Goal: Navigation & Orientation: Understand site structure

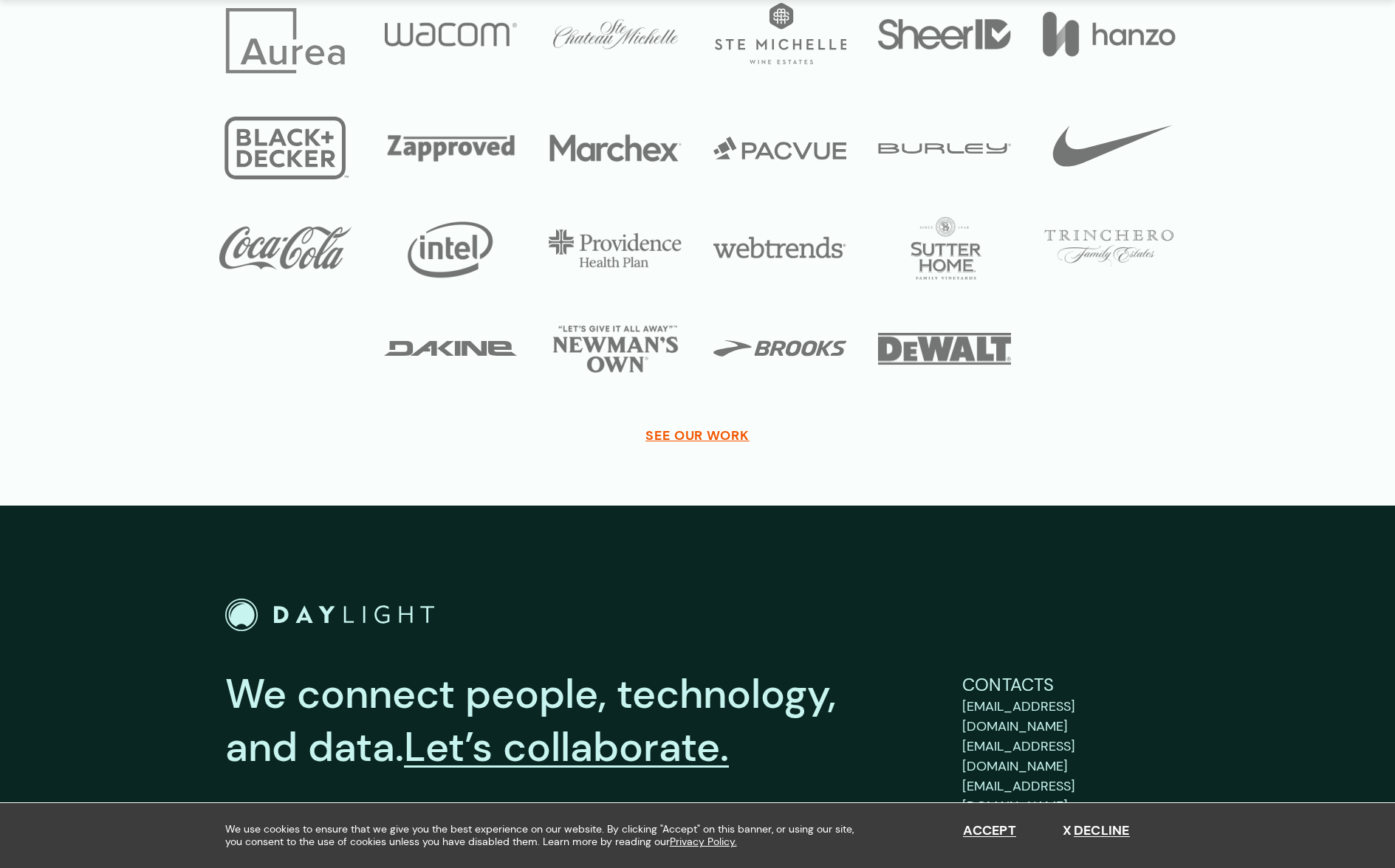
scroll to position [5238, 0]
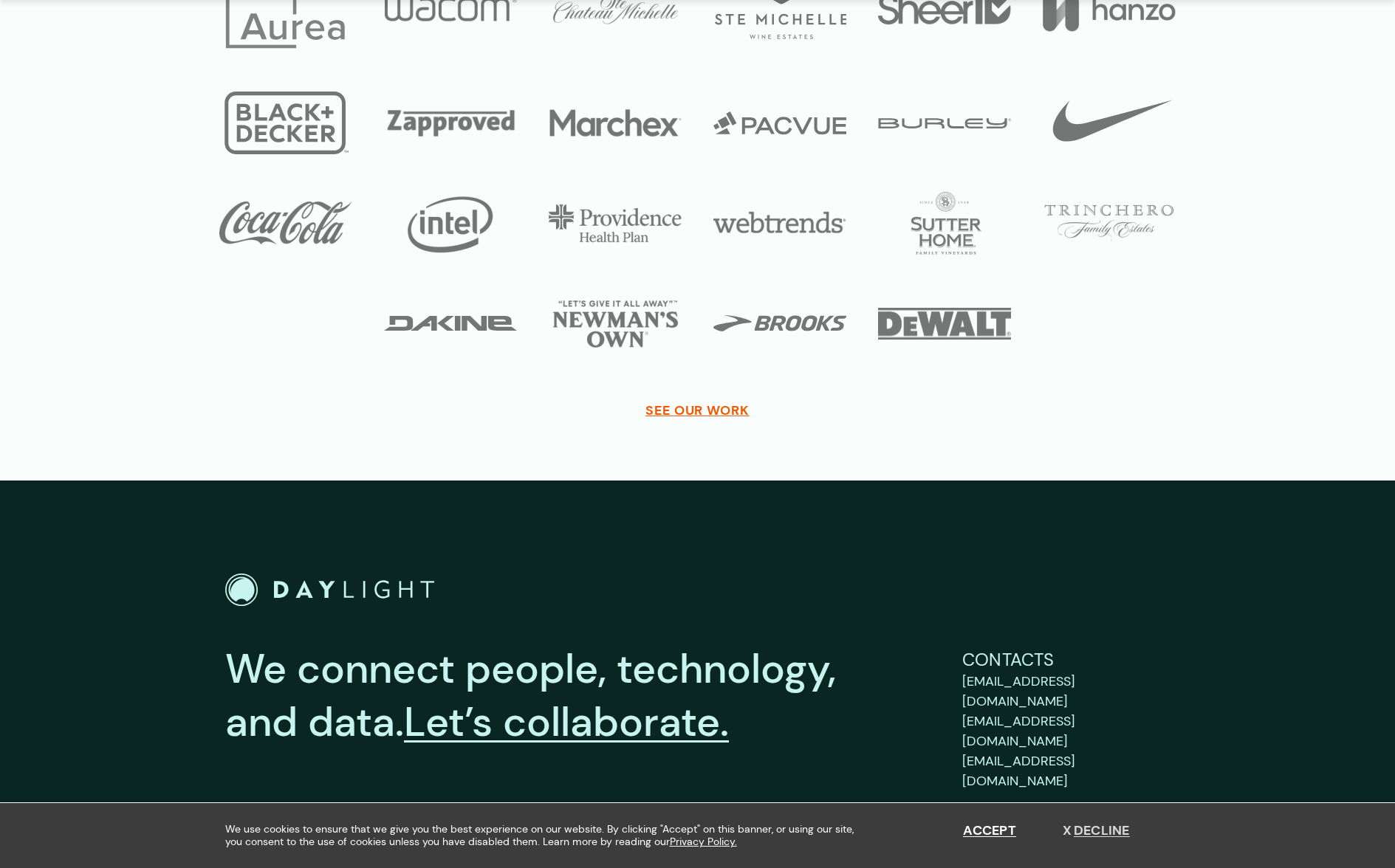
click at [1093, 829] on button "Decline" at bounding box center [1096, 831] width 67 height 16
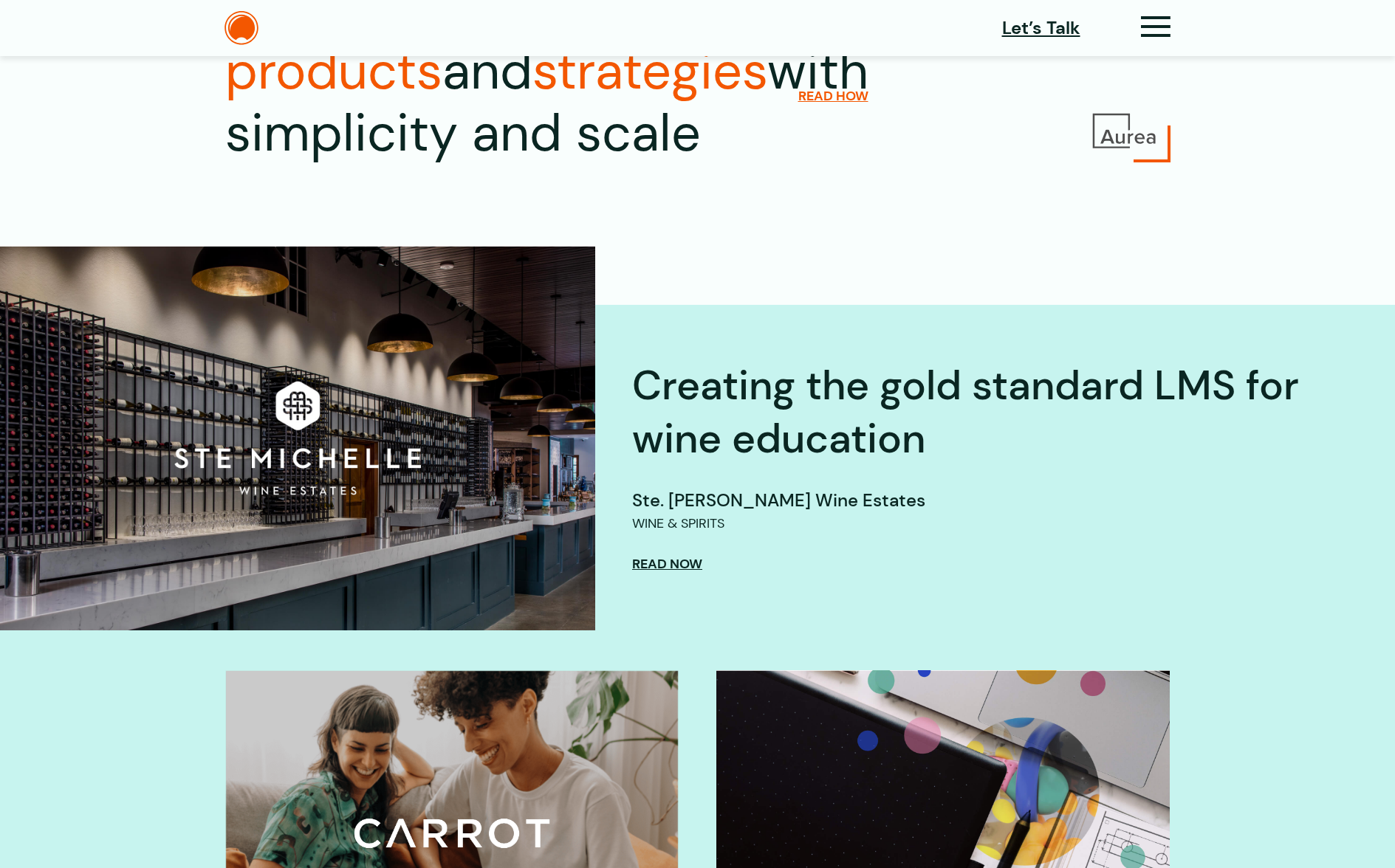
scroll to position [0, 0]
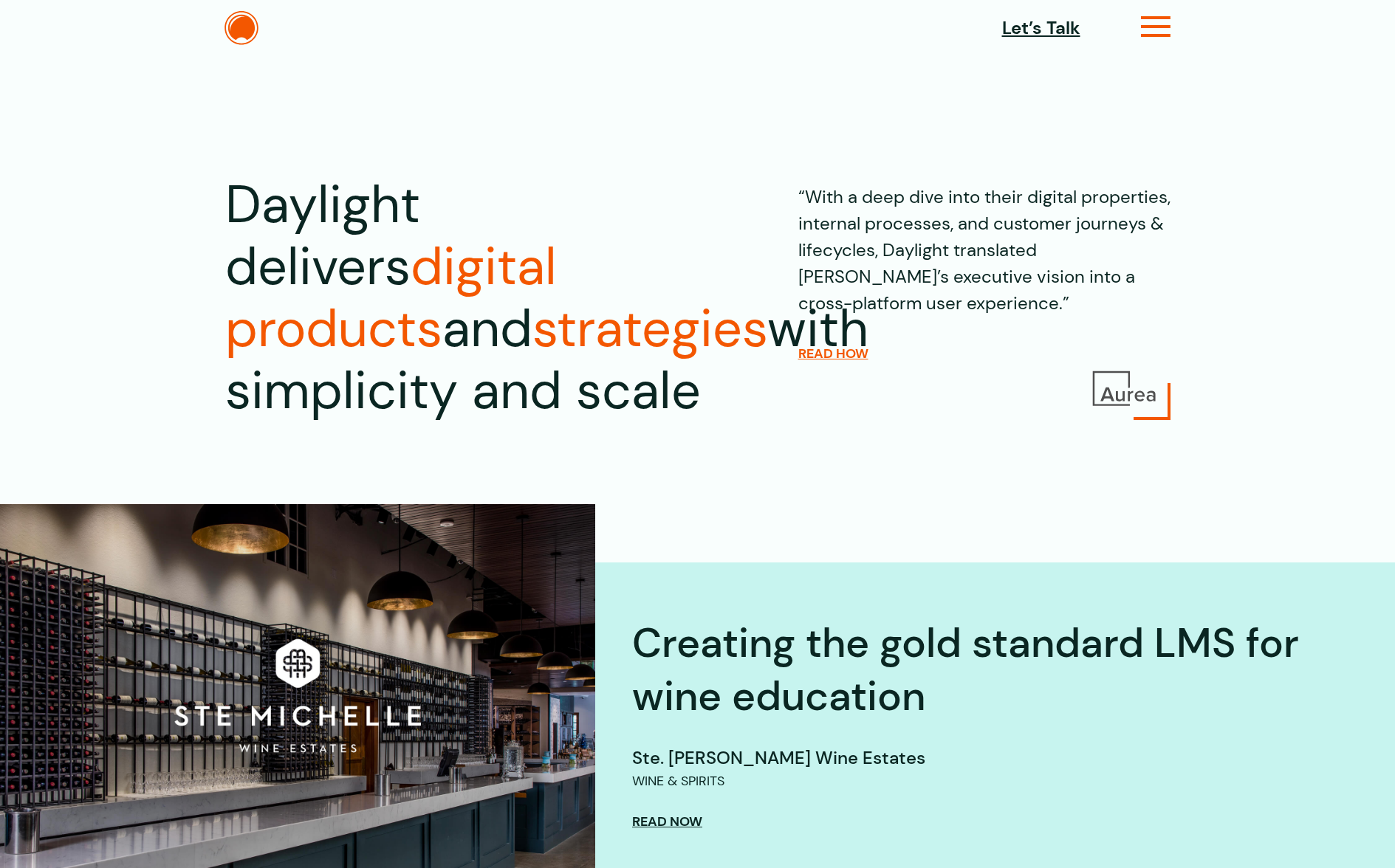
click at [1168, 34] on icon at bounding box center [1156, 32] width 30 height 15
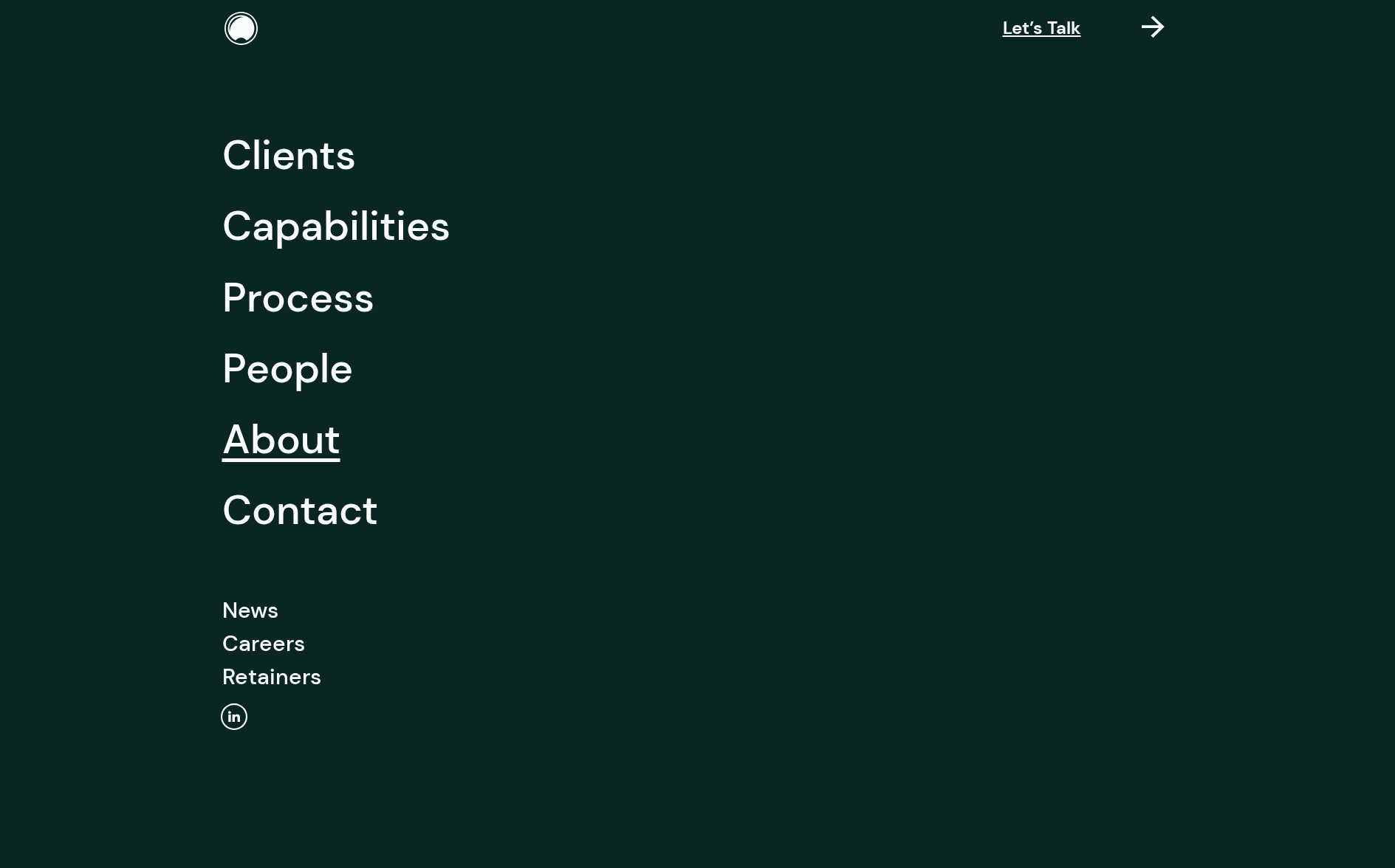
click at [311, 461] on link "About" at bounding box center [281, 439] width 118 height 71
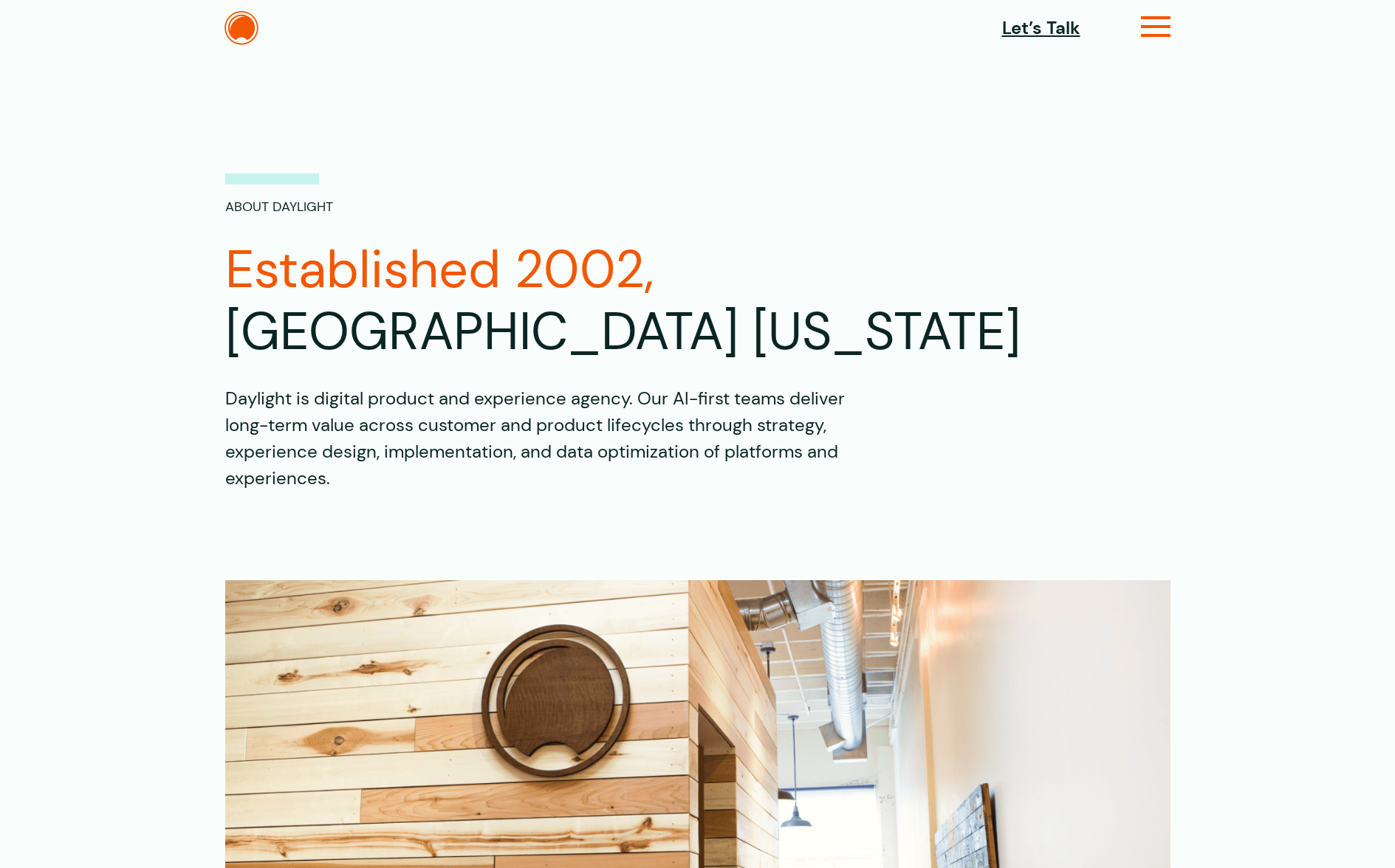
click at [1154, 25] on icon at bounding box center [1156, 32] width 30 height 15
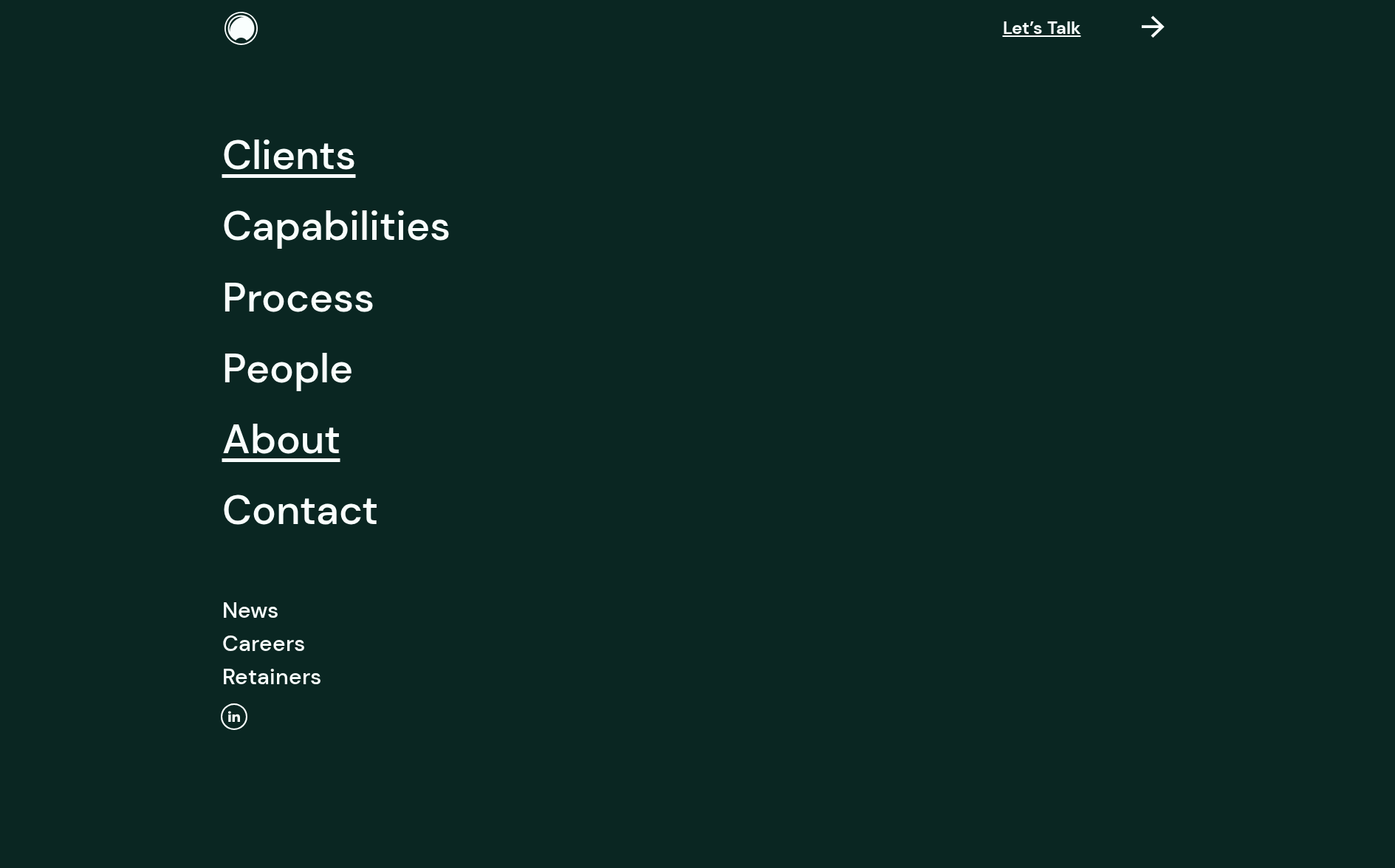
click at [306, 168] on link "Clients" at bounding box center [289, 155] width 134 height 71
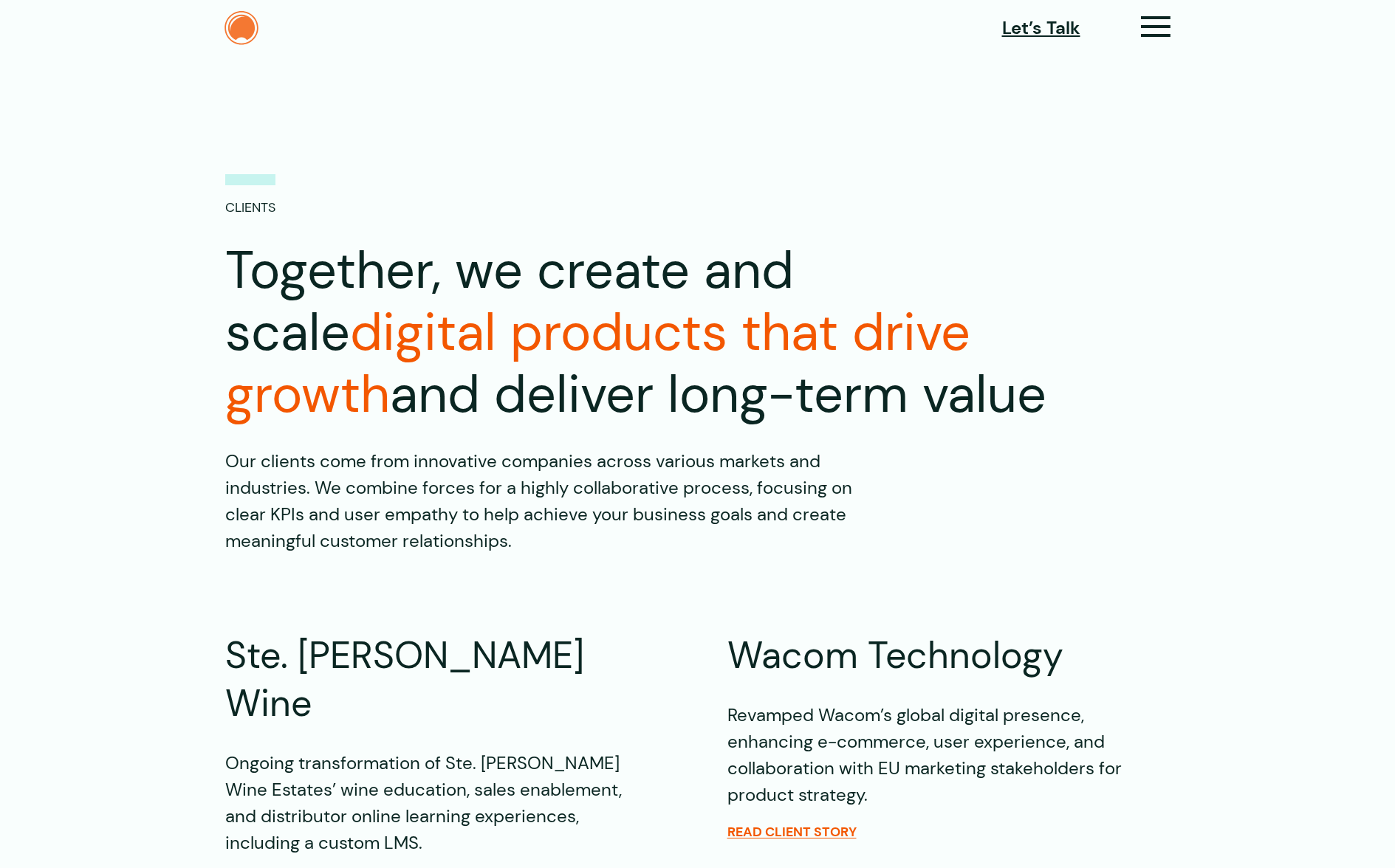
click at [237, 31] on img at bounding box center [241, 28] width 34 height 34
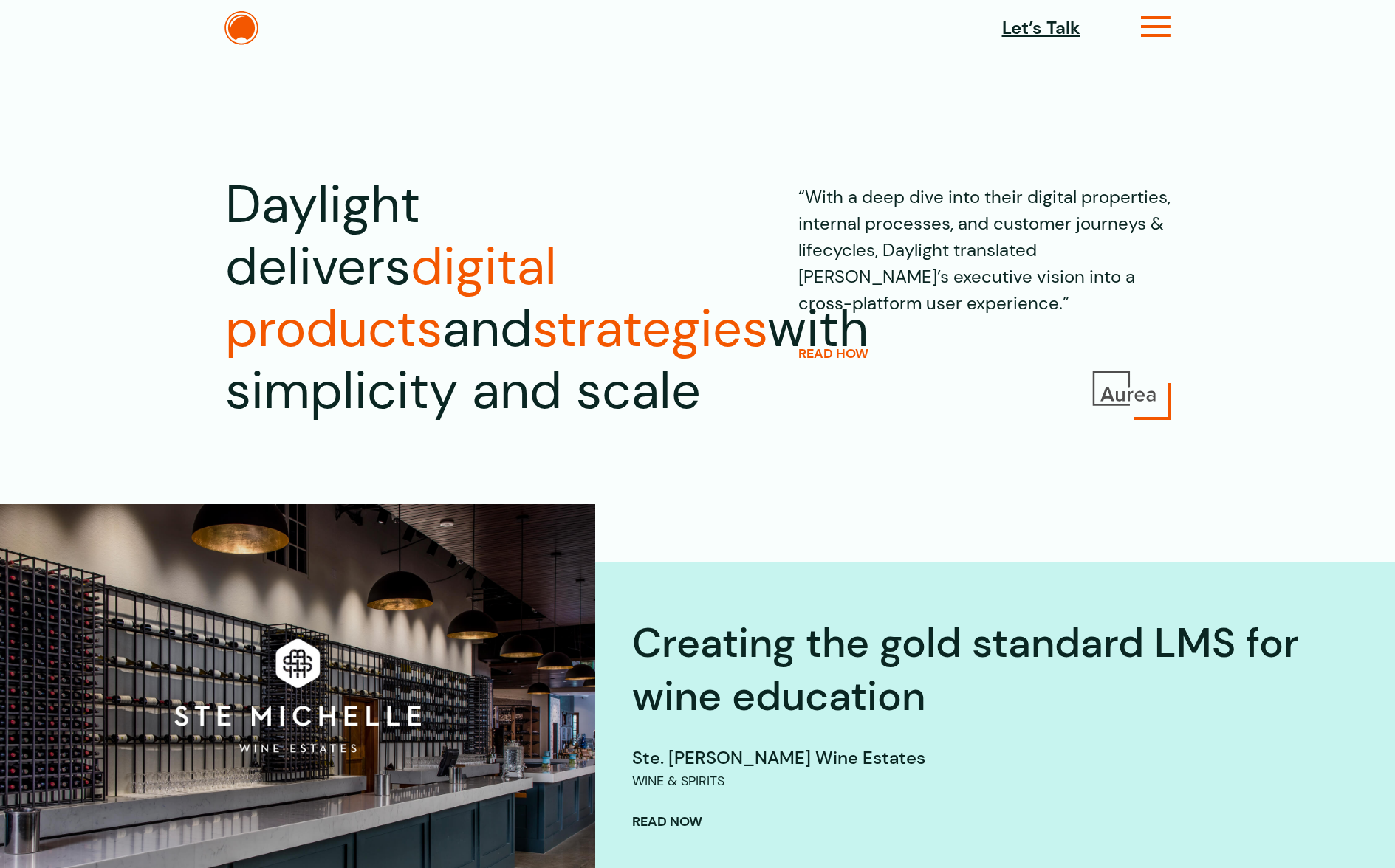
click at [1149, 26] on icon at bounding box center [1156, 32] width 30 height 15
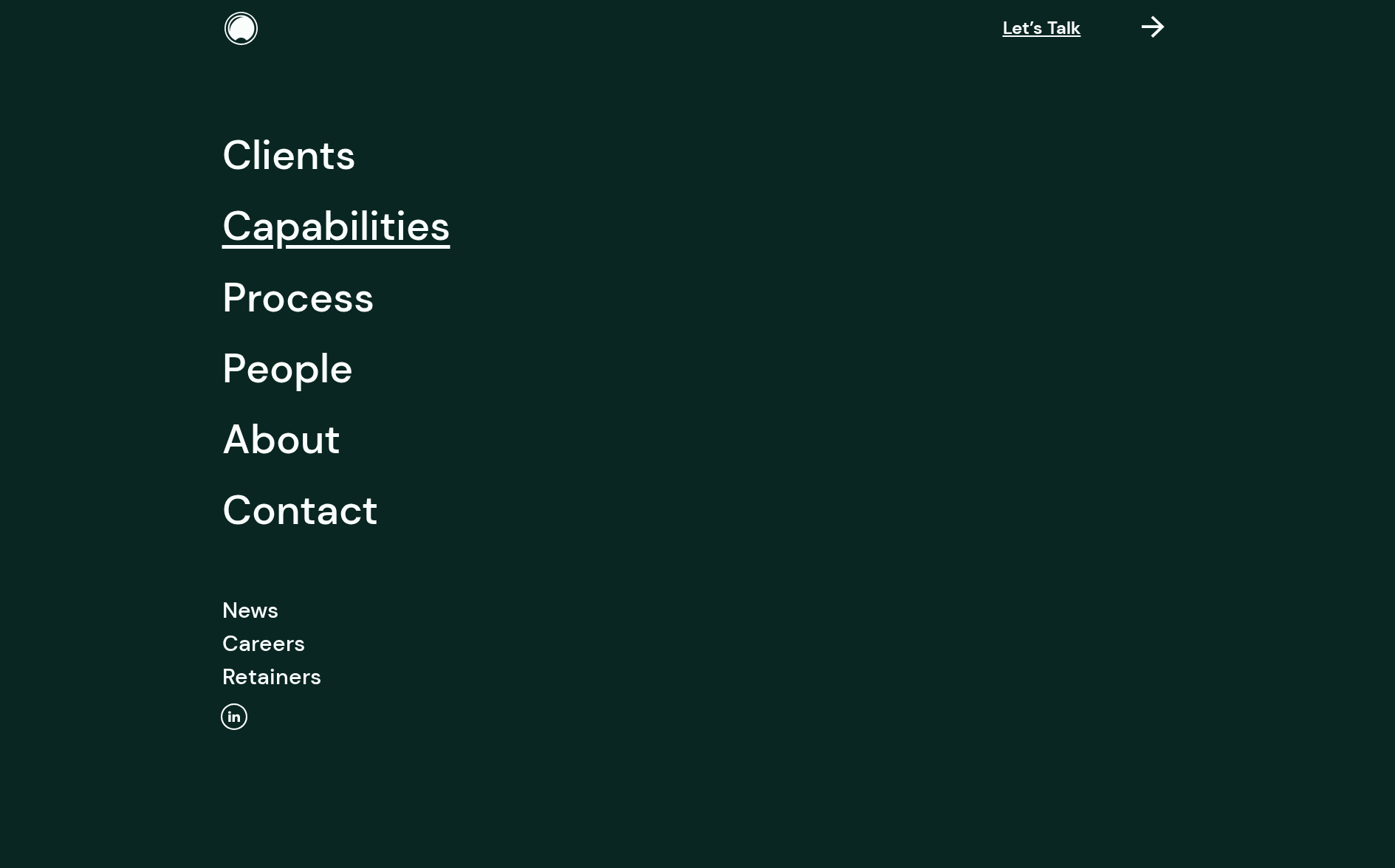
click at [382, 241] on link "Capabilities" at bounding box center [336, 225] width 228 height 71
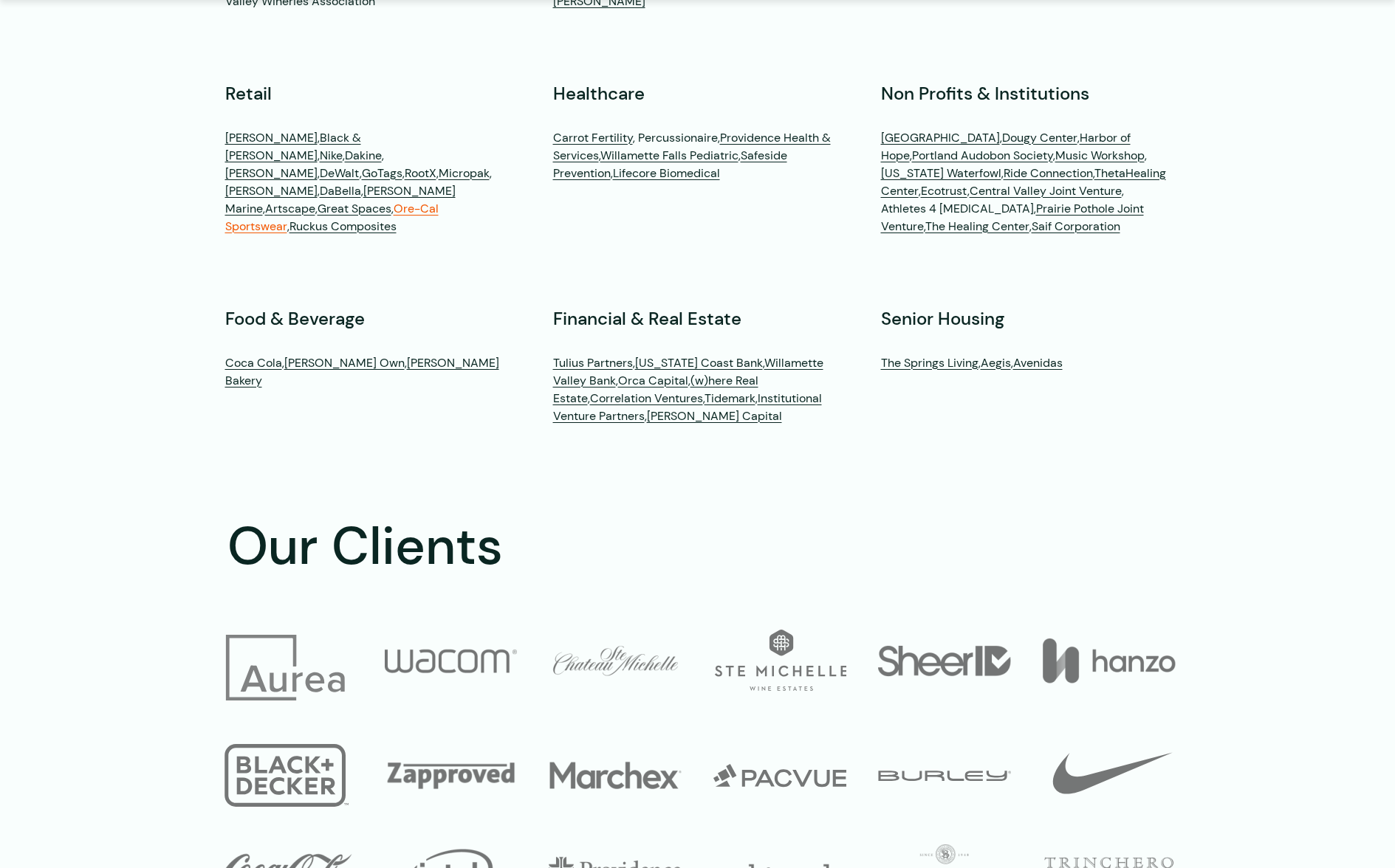
scroll to position [4596, 0]
